Goal: Check status: Check status

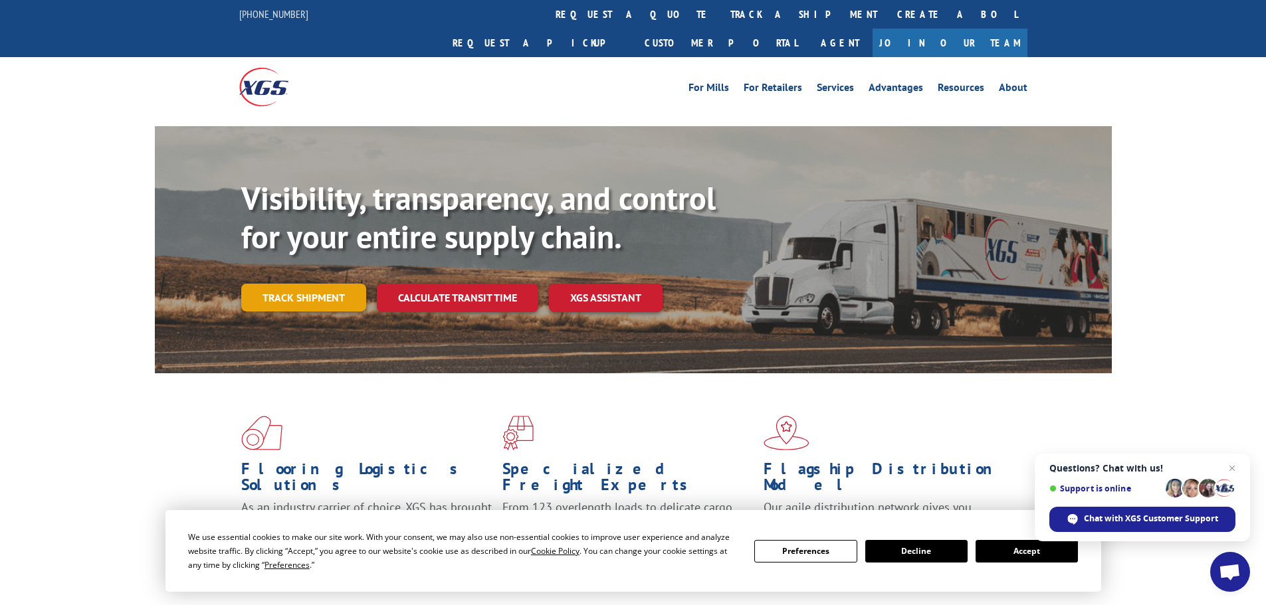
click at [276, 284] on link "Track shipment" at bounding box center [303, 298] width 125 height 28
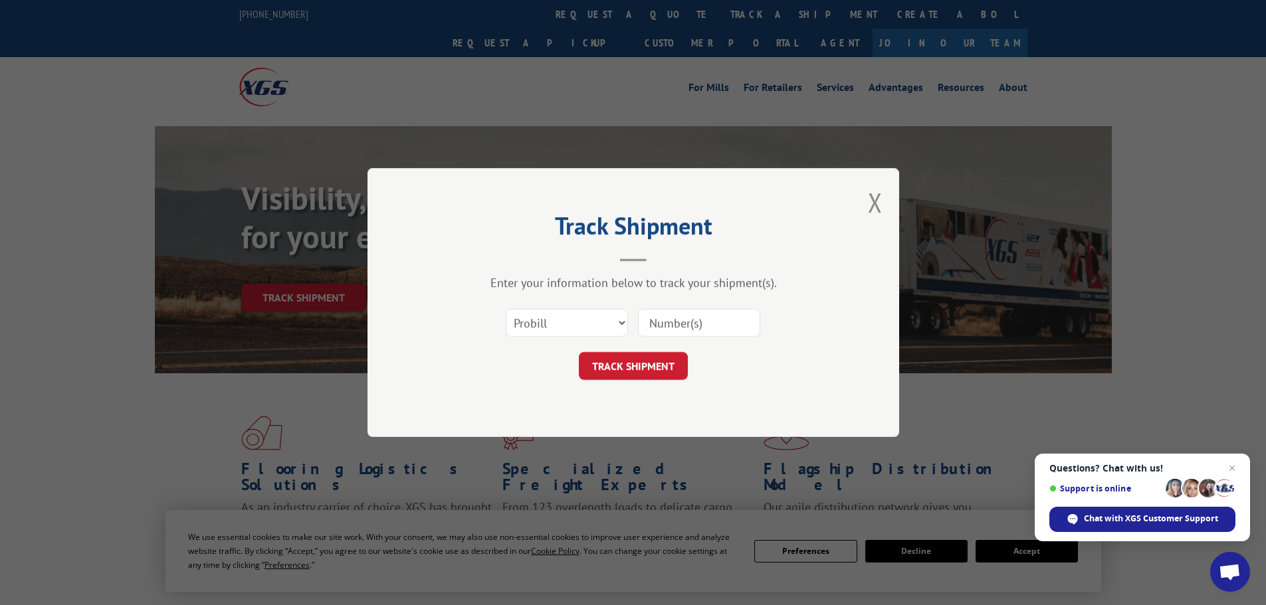
drag, startPoint x: 530, startPoint y: 320, endPoint x: 509, endPoint y: 284, distance: 41.4
click at [509, 284] on div "Enter your information below to track your shipment(s)." at bounding box center [633, 282] width 399 height 15
click at [570, 318] on select "Select category... Probill BOL PO" at bounding box center [567, 323] width 122 height 28
select select "bol"
click at [506, 309] on select "Select category... Probill BOL PO" at bounding box center [567, 323] width 122 height 28
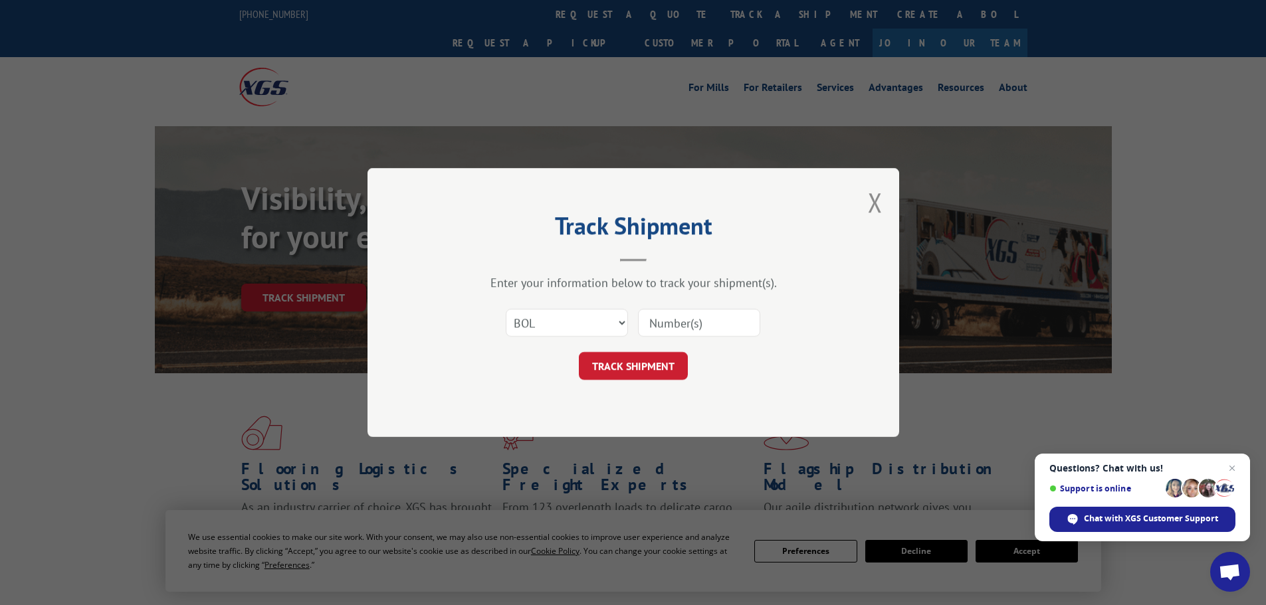
paste input "5288526"
type input "5288526"
click at [636, 363] on button "TRACK SHIPMENT" at bounding box center [633, 366] width 109 height 28
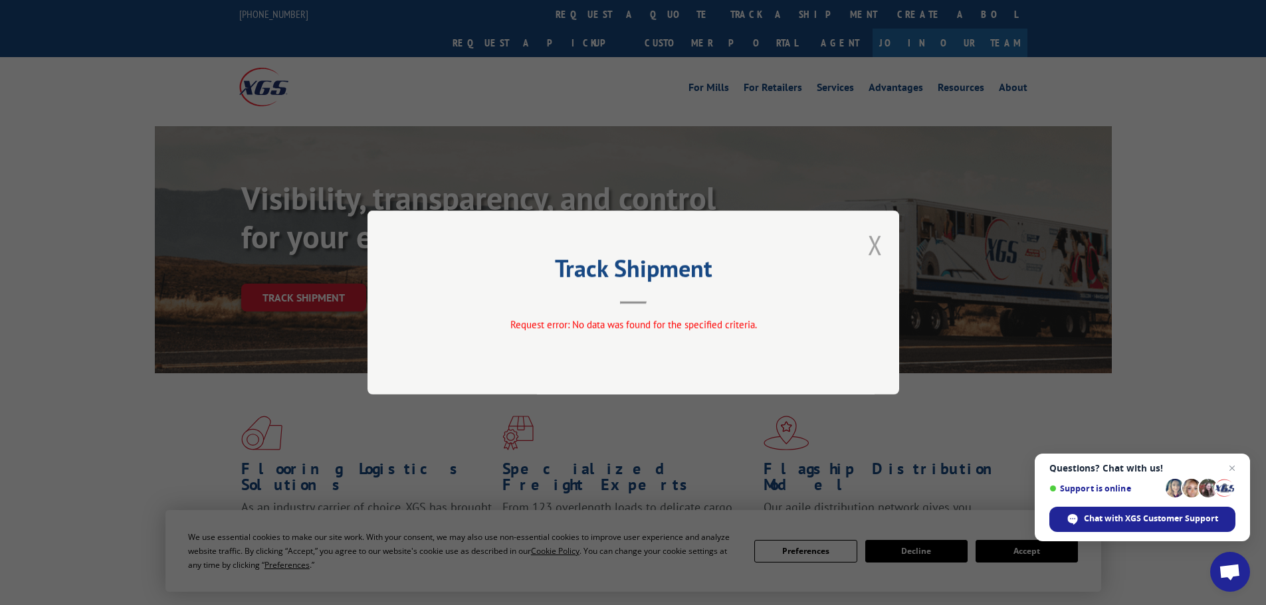
click at [876, 241] on button "Close modal" at bounding box center [875, 244] width 15 height 35
